Goal: Task Accomplishment & Management: Manage account settings

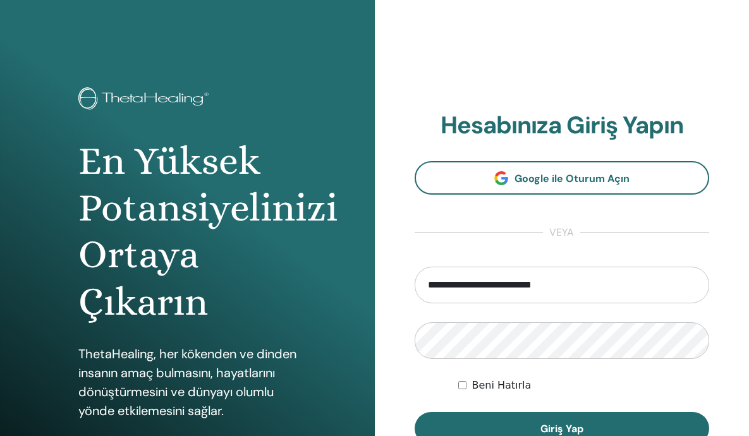
type input "**********"
click at [470, 384] on div "Beni Hatırla" at bounding box center [583, 385] width 251 height 15
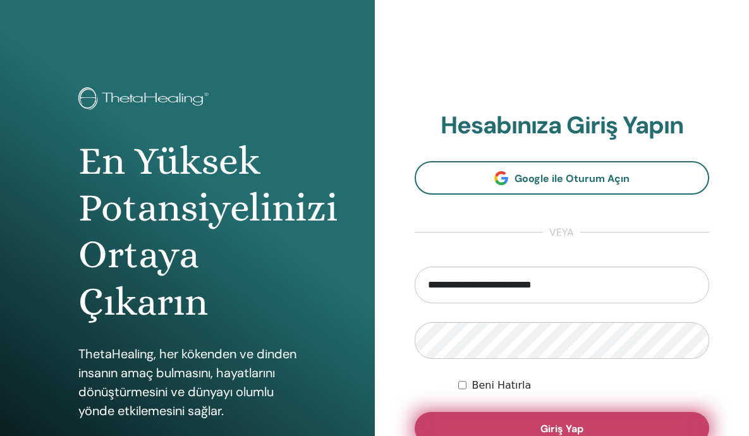
click at [554, 428] on font "Giriş Yap" at bounding box center [562, 428] width 43 height 13
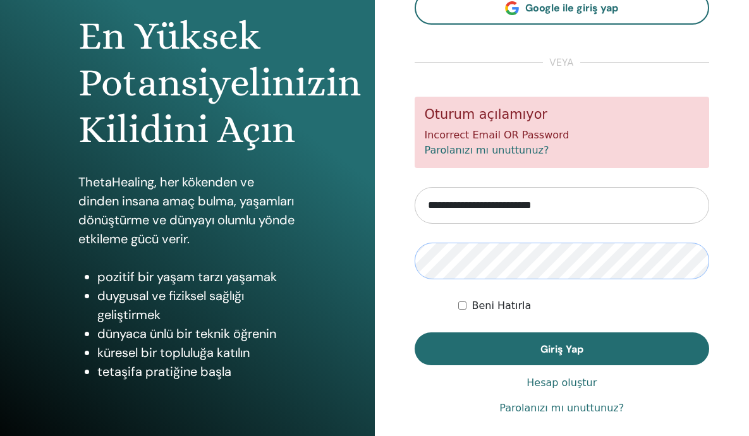
scroll to position [171, 0]
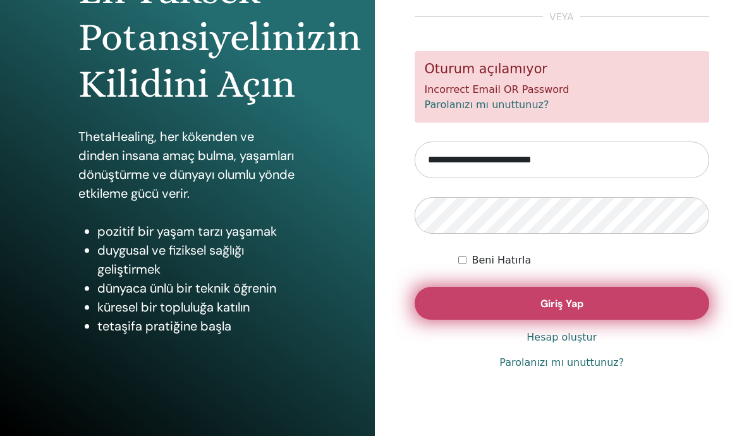
click at [524, 300] on button "Giriş Yap" at bounding box center [562, 303] width 295 height 33
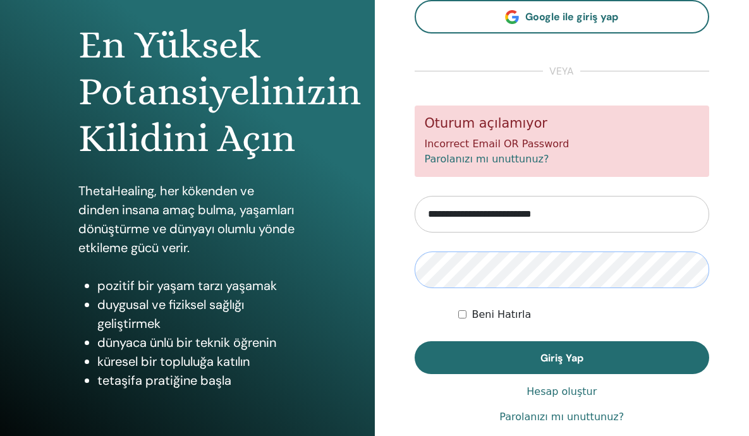
scroll to position [171, 0]
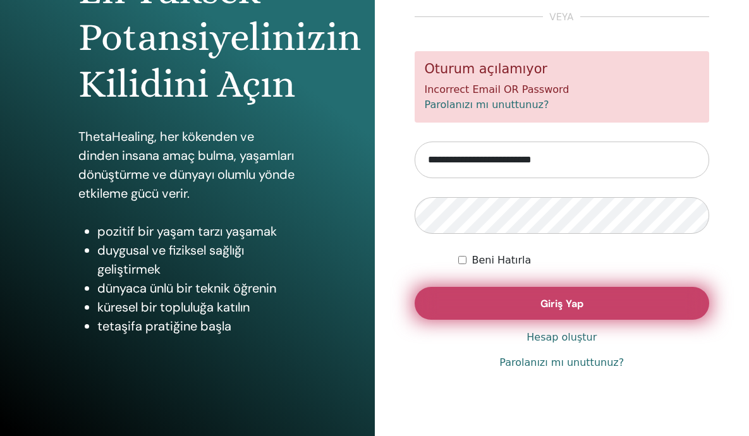
click at [564, 308] on span "Giriş Yap" at bounding box center [562, 303] width 43 height 13
